Goal: Check status

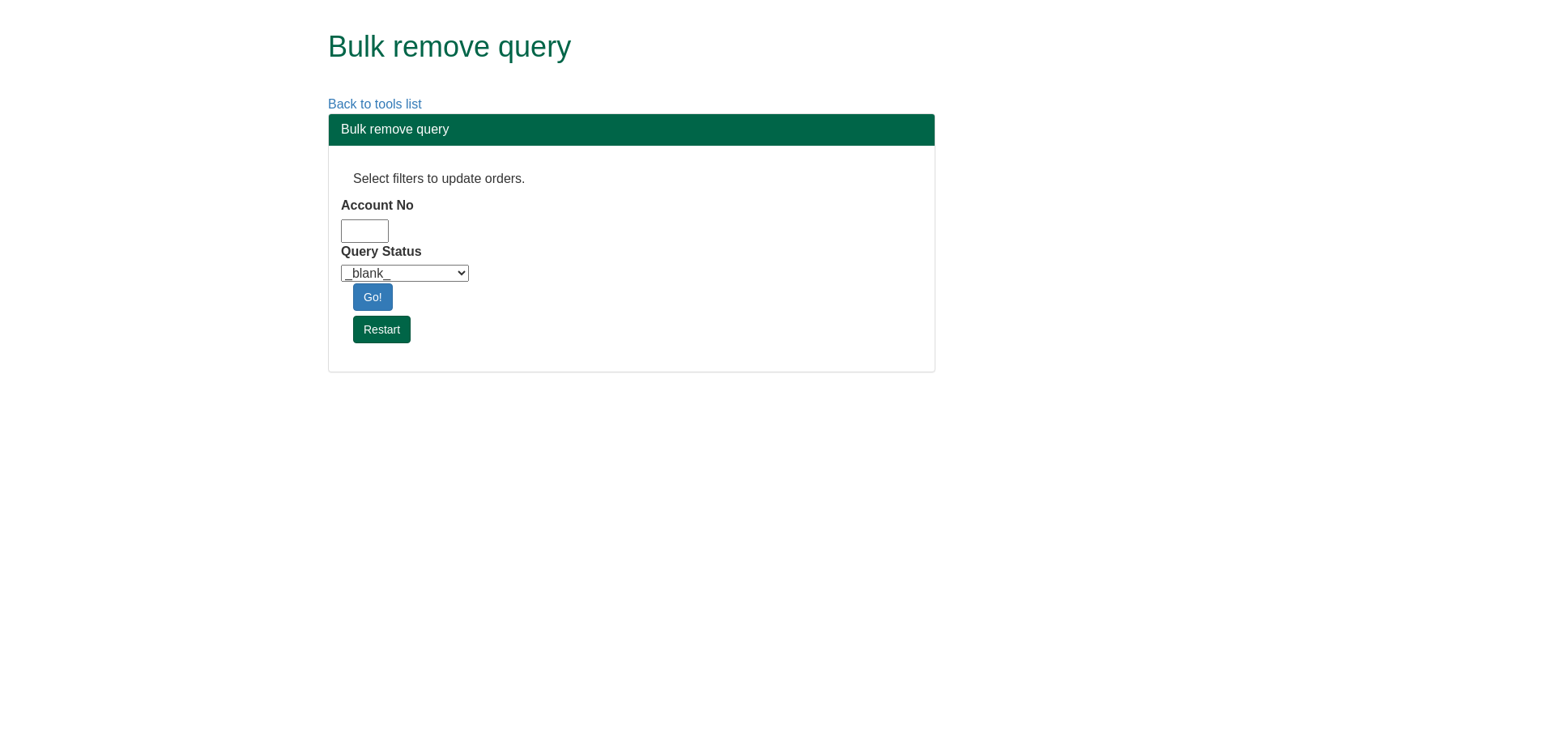
click at [372, 236] on input "Account No" at bounding box center [365, 230] width 48 height 23
type input "adm10"
click at [377, 272] on select "_blank_ Customer Credit_Control Purchasing Internal Other Address High_Value Co…" at bounding box center [405, 273] width 128 height 17
select select "Automation_Check"
click at [341, 265] on select "_blank_ Customer Credit_Control Purchasing Internal Other Address High_Value Co…" at bounding box center [405, 273] width 128 height 17
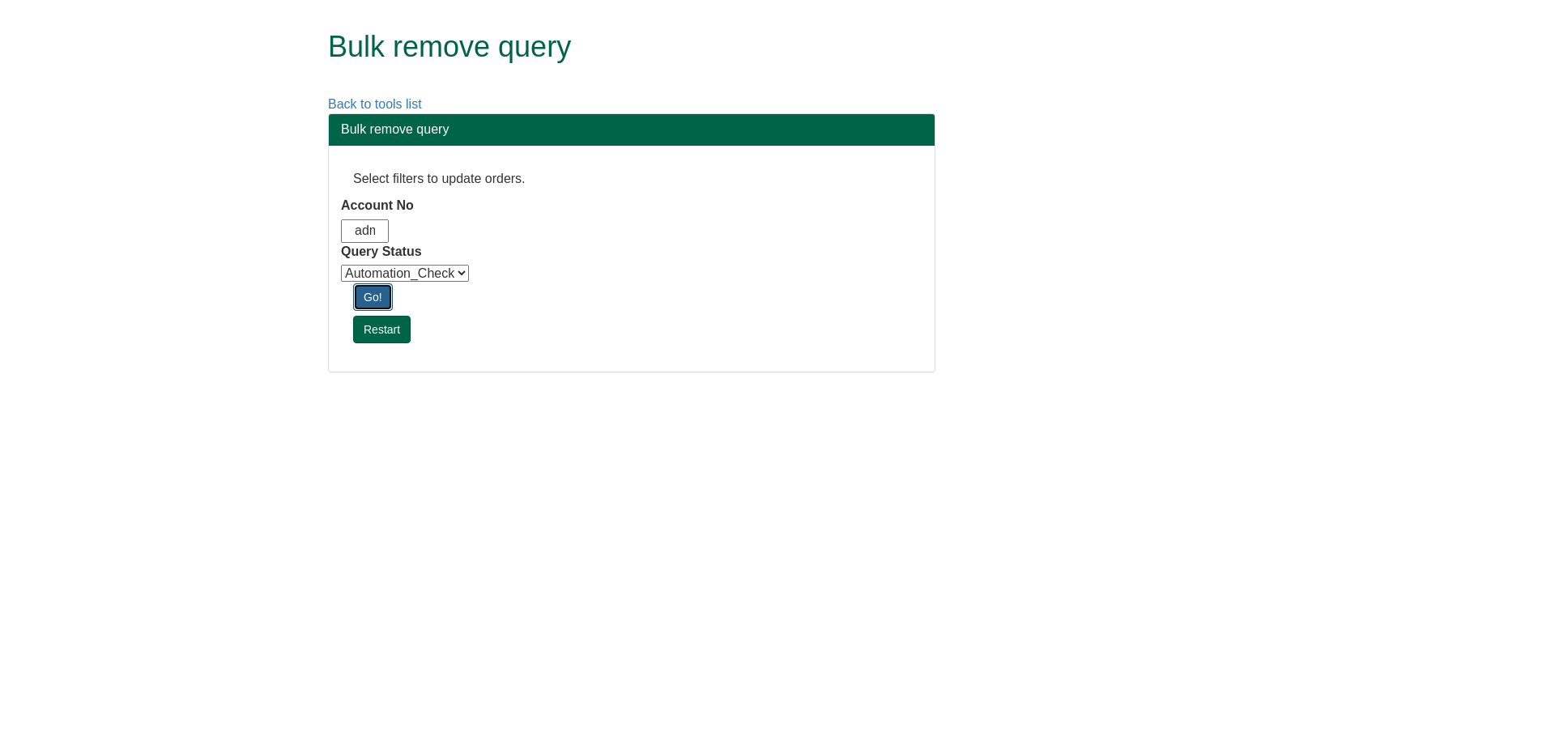
click at [378, 291] on link "Go!" at bounding box center [373, 297] width 40 height 28
